Goal: Information Seeking & Learning: Learn about a topic

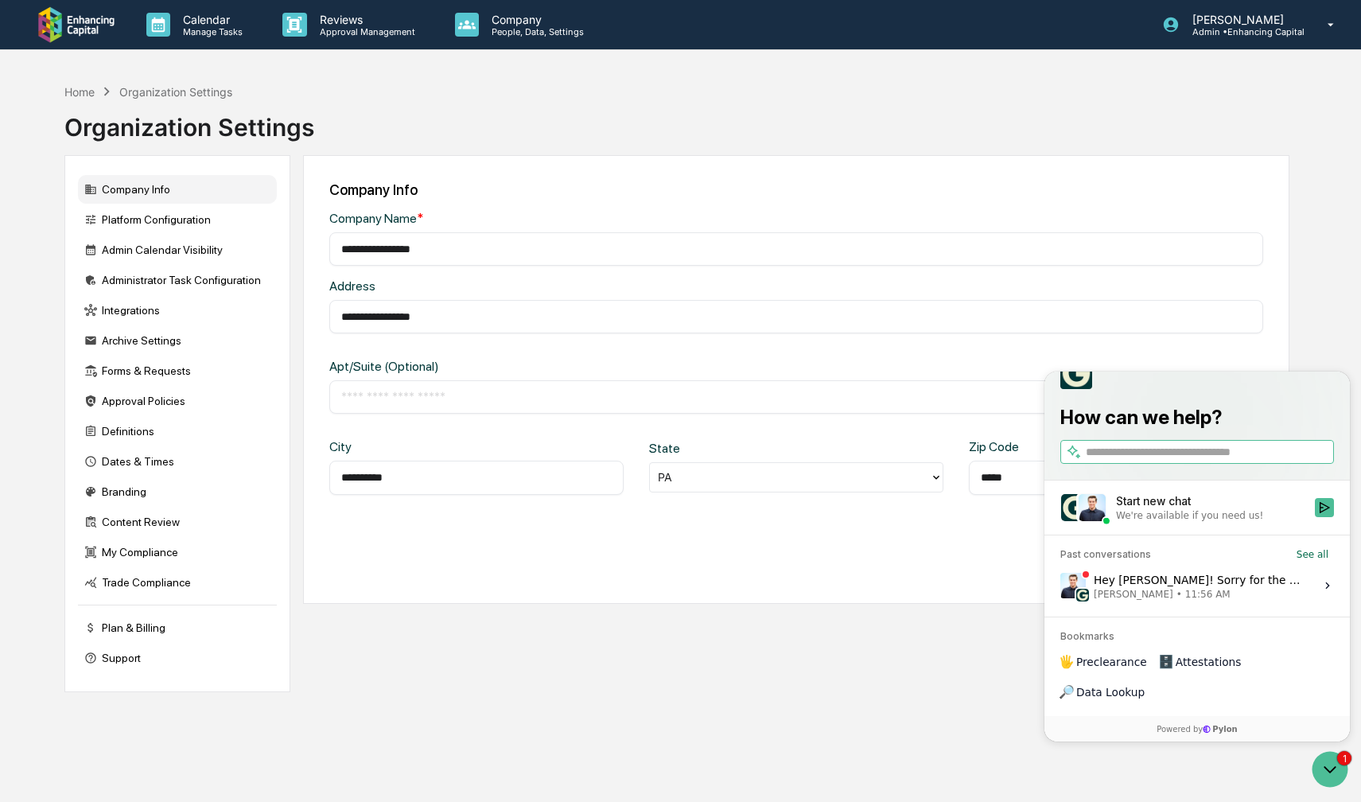
click at [1185, 601] on span "11:56 AM" at bounding box center [1207, 594] width 45 height 13
click at [1061, 586] on button "View issue" at bounding box center [1060, 586] width 1 height 1
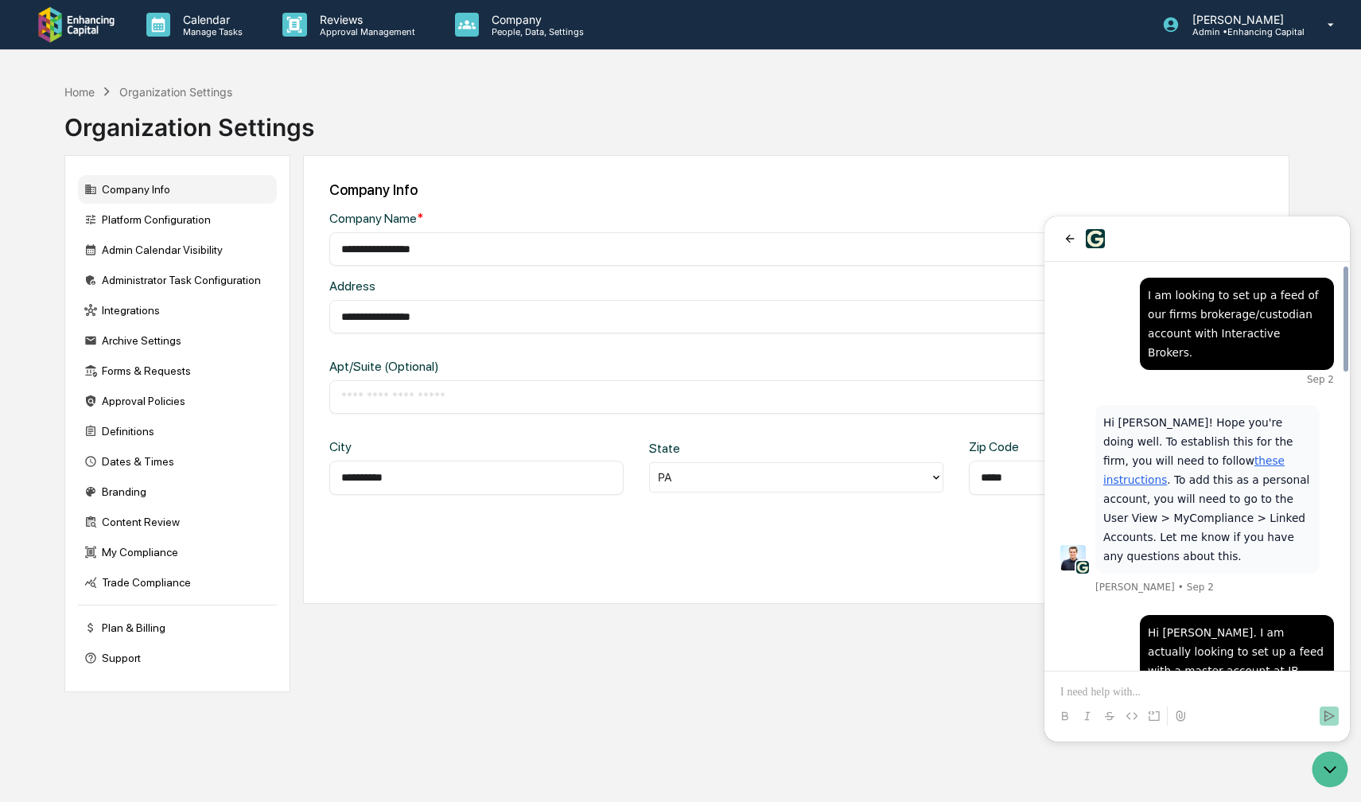
scroll to position [1150, 0]
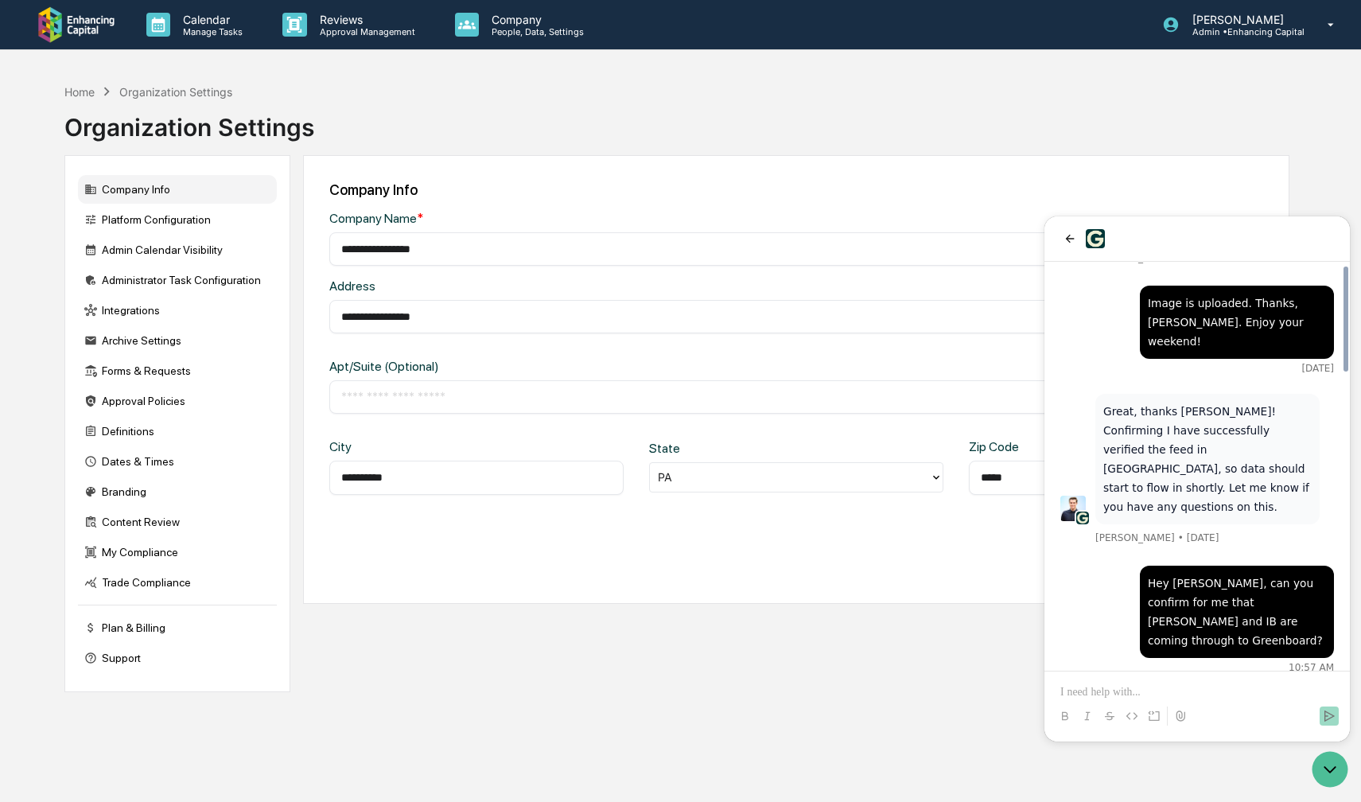
click at [1146, 684] on p at bounding box center [1198, 692] width 274 height 16
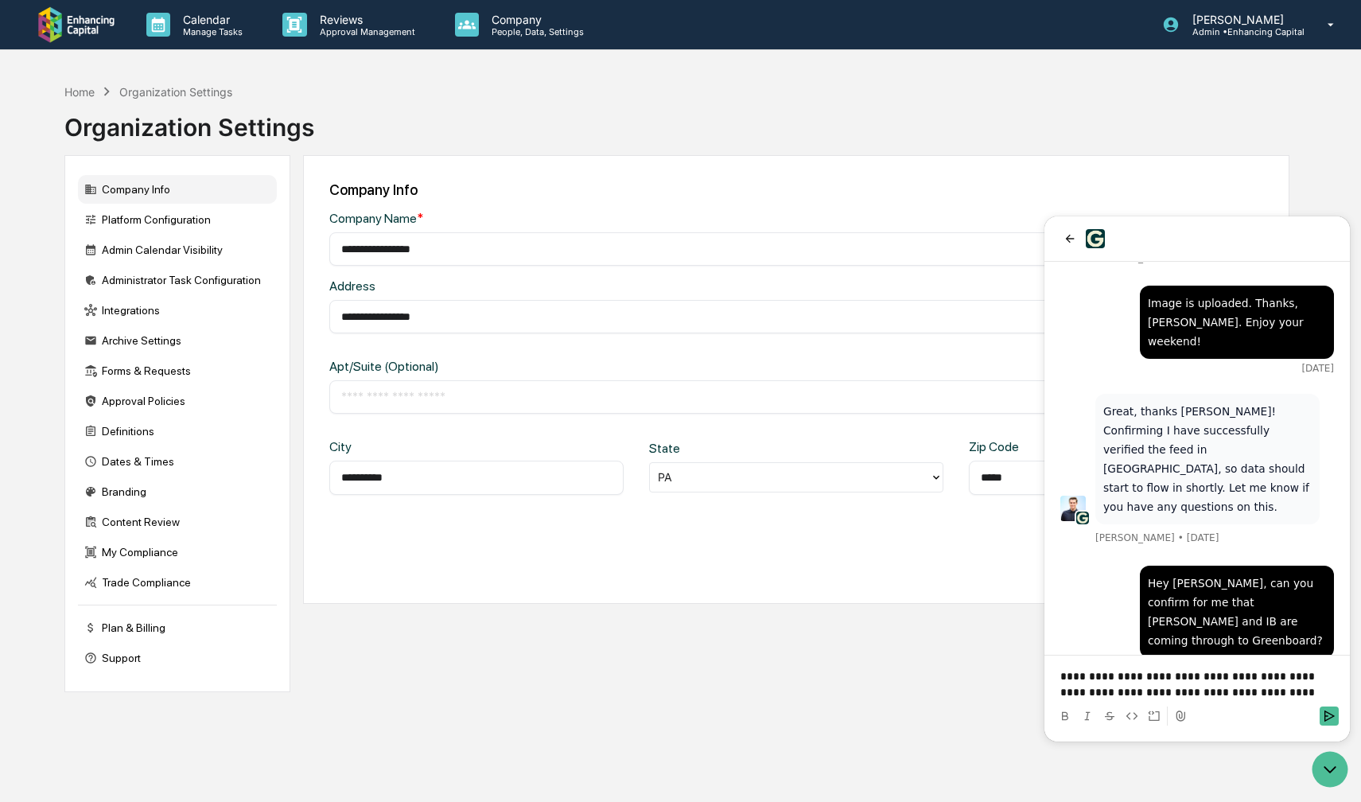
click at [1233, 697] on p "**********" at bounding box center [1198, 684] width 274 height 32
click at [1326, 715] on icon "Send" at bounding box center [1329, 716] width 13 height 13
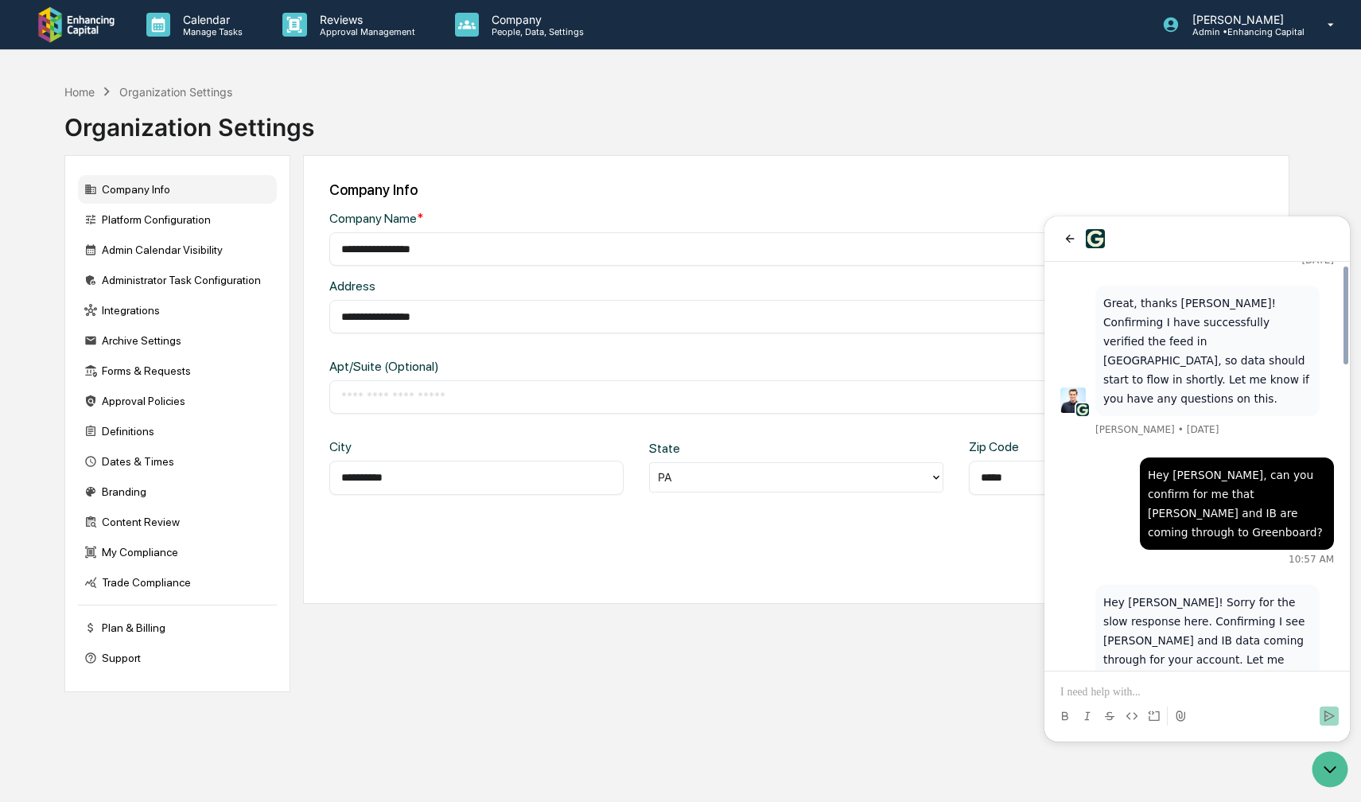
click at [965, 656] on div "**********" at bounding box center [796, 423] width 987 height 537
click at [1083, 228] on div at bounding box center [1198, 238] width 306 height 45
click at [1072, 235] on icon "back" at bounding box center [1070, 238] width 13 height 13
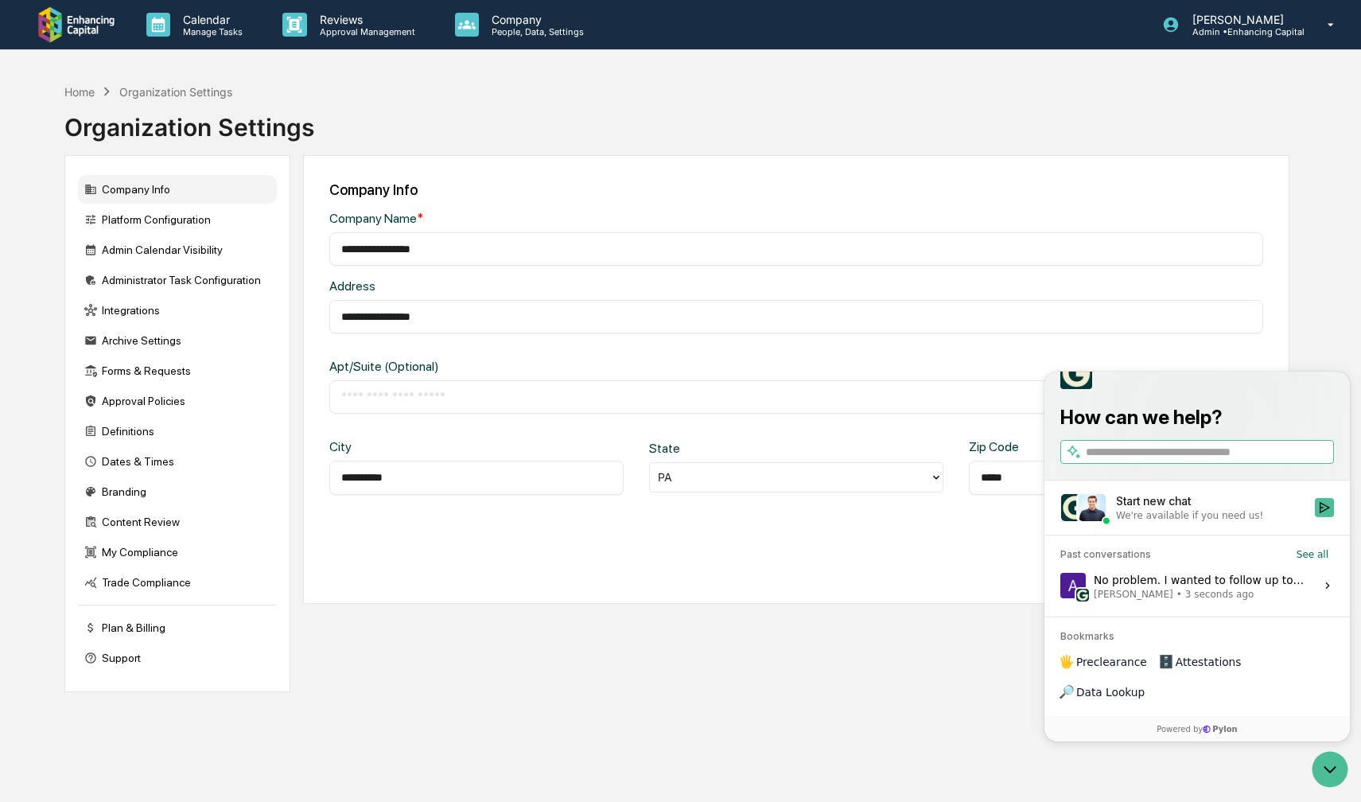
click at [1078, 172] on div "**********" at bounding box center [796, 379] width 987 height 449
click at [1202, 41] on div "[PERSON_NAME] Admin • Enhancing Capital" at bounding box center [1253, 24] width 215 height 49
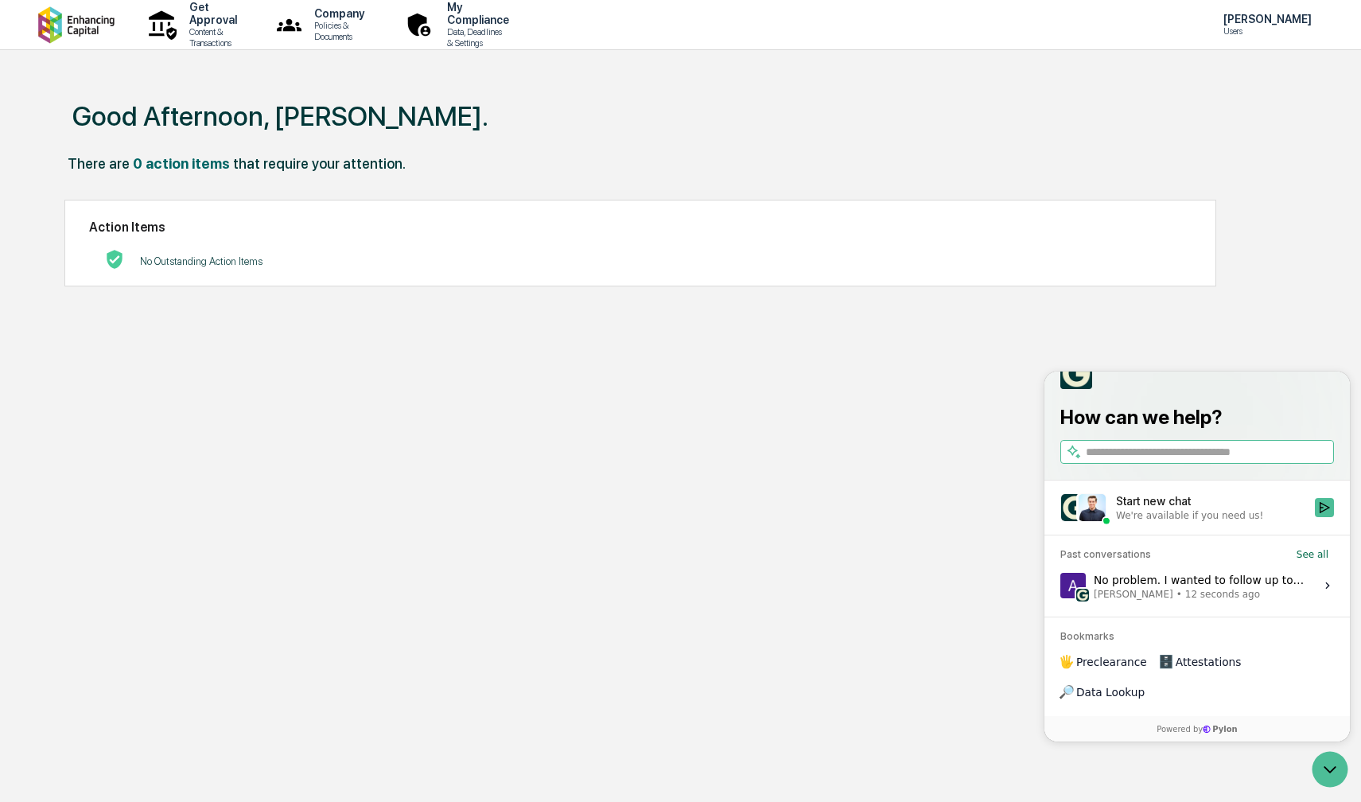
click at [250, 151] on div "Good Afternoon, [PERSON_NAME]." at bounding box center [676, 116] width 1225 height 80
click at [360, 29] on p "Policies & Documents" at bounding box center [337, 31] width 71 height 22
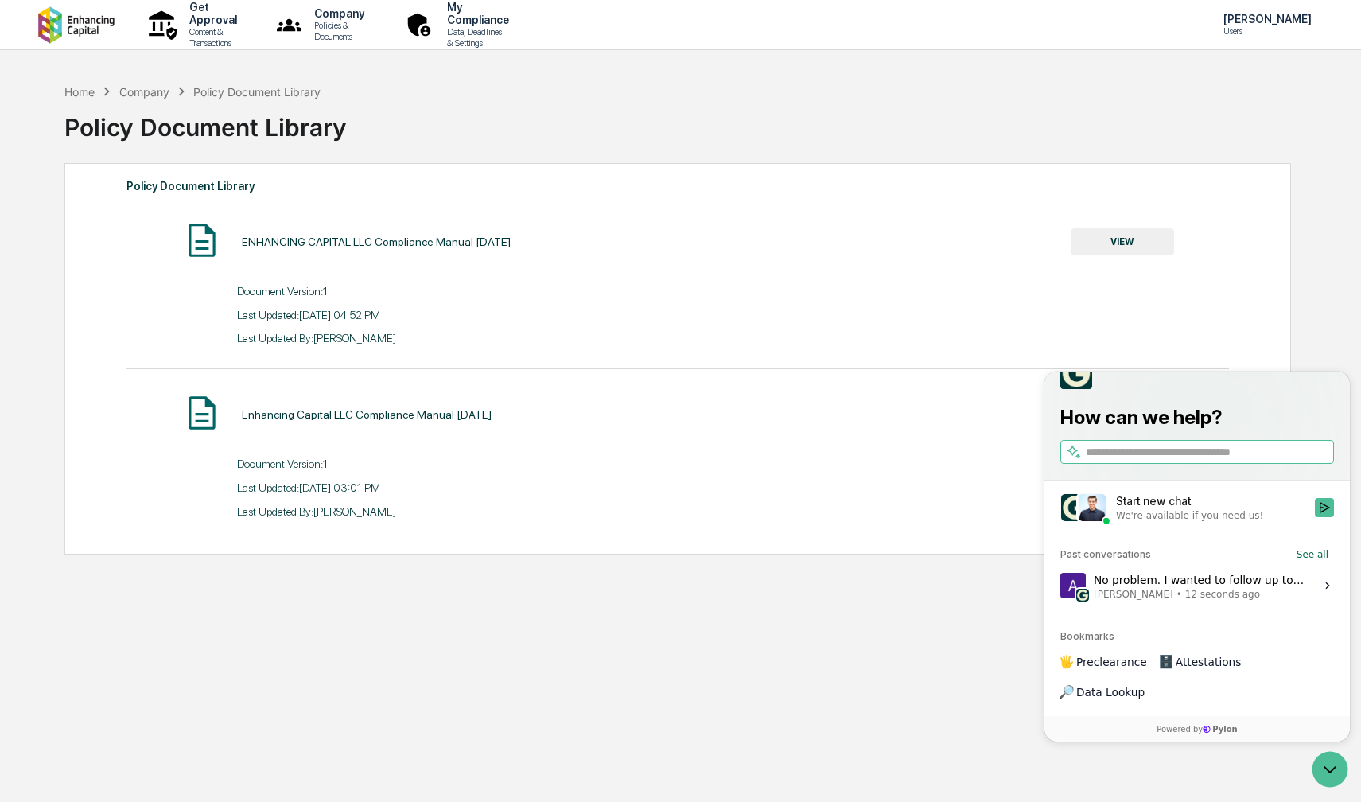
click at [1153, 239] on button "VIEW" at bounding box center [1122, 241] width 103 height 27
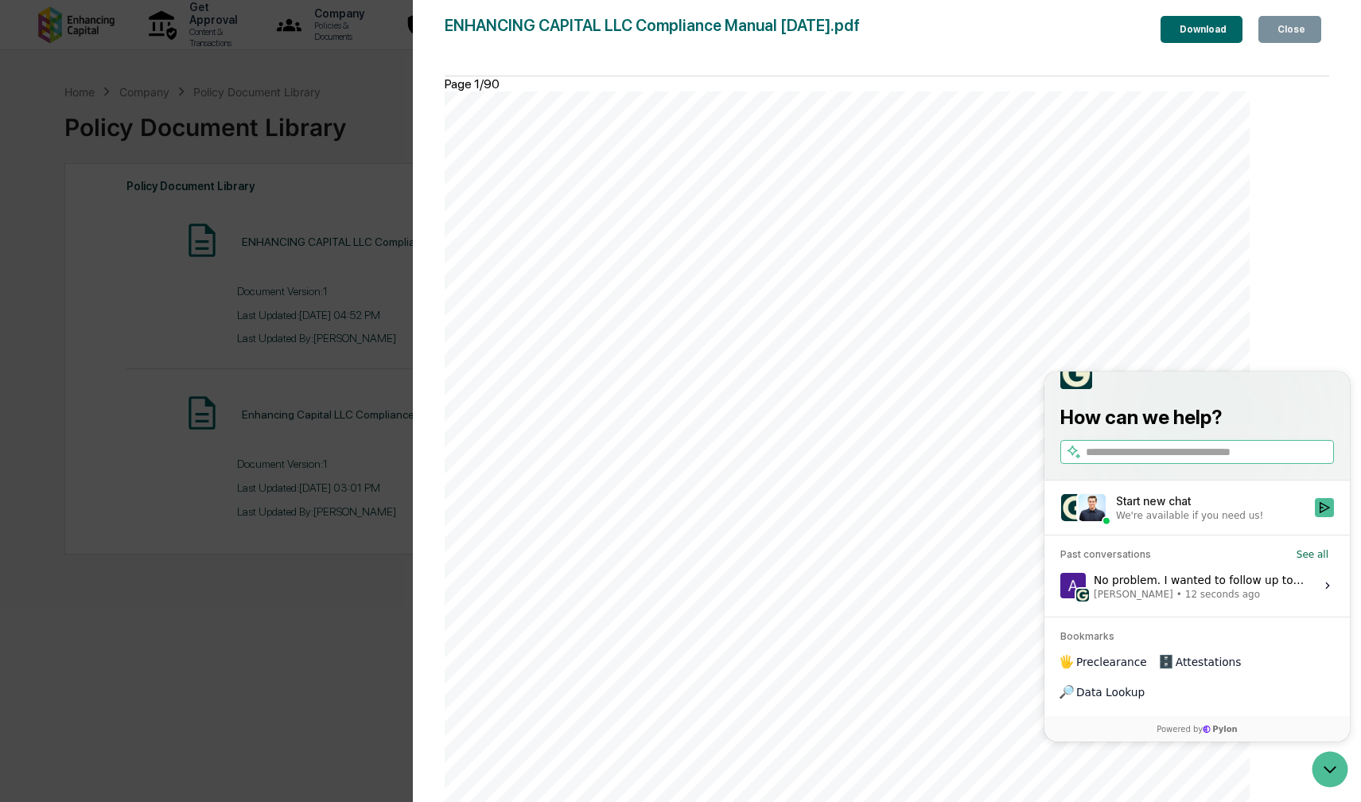
scroll to position [1034, 0]
click at [1325, 773] on icon "Open customer support" at bounding box center [1330, 769] width 40 height 40
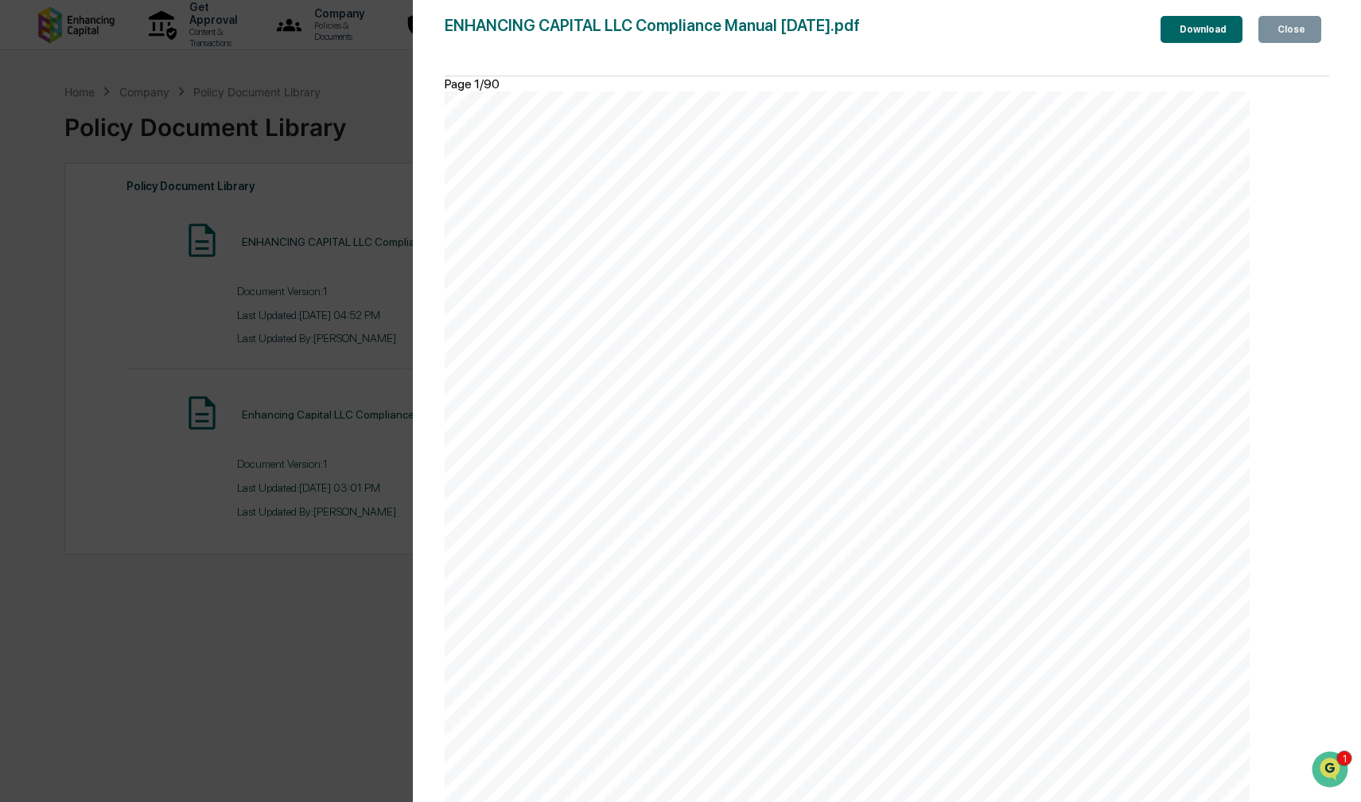
scroll to position [0, 0]
click at [189, 361] on div "Version History [DATE] 08:52 PM [PERSON_NAME] ENHANCING CAPITAL LLC Compliance …" at bounding box center [680, 401] width 1361 height 802
